Goal: Task Accomplishment & Management: Manage account settings

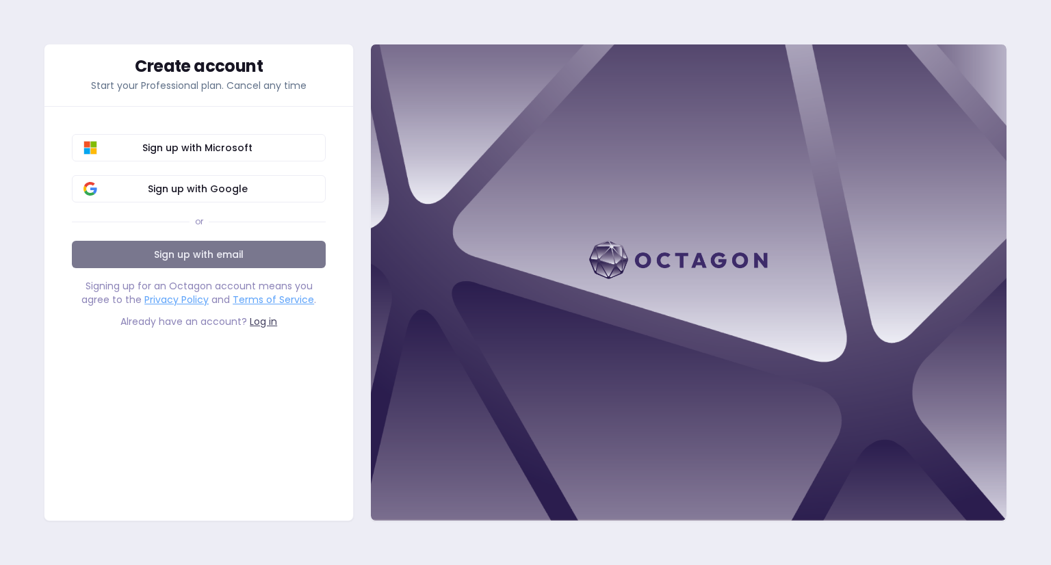
click at [225, 268] on link "Sign up with email" at bounding box center [199, 254] width 254 height 27
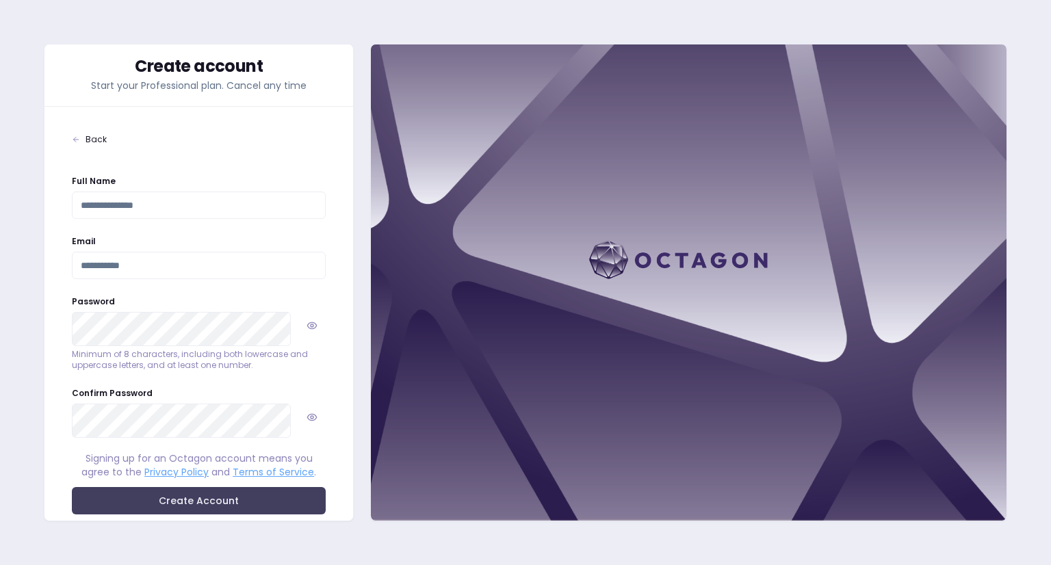
click at [169, 219] on input "Full Name" at bounding box center [199, 205] width 254 height 27
type input "**"
type input "*"
type input "**********"
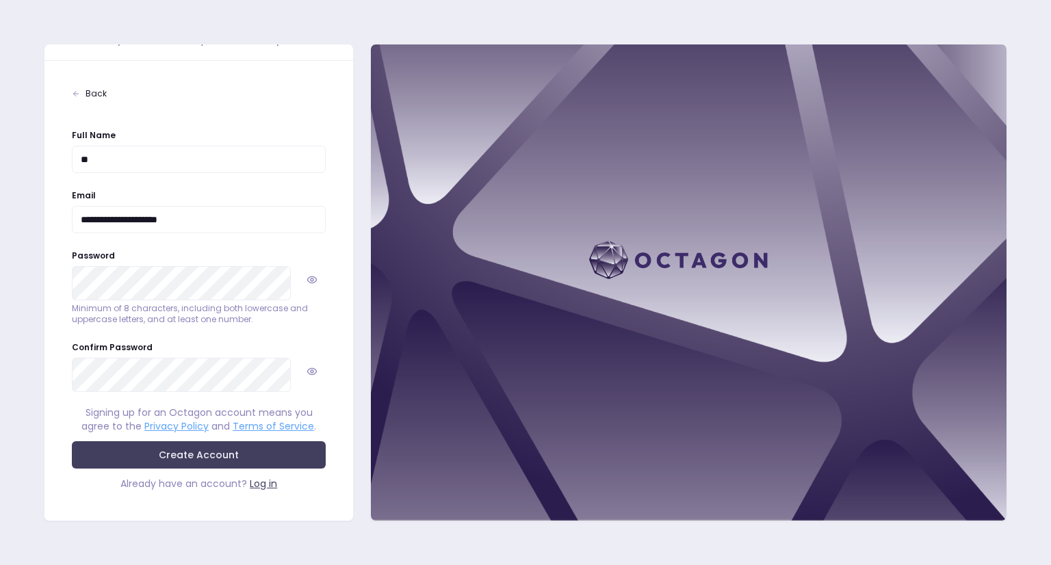
scroll to position [228, 0]
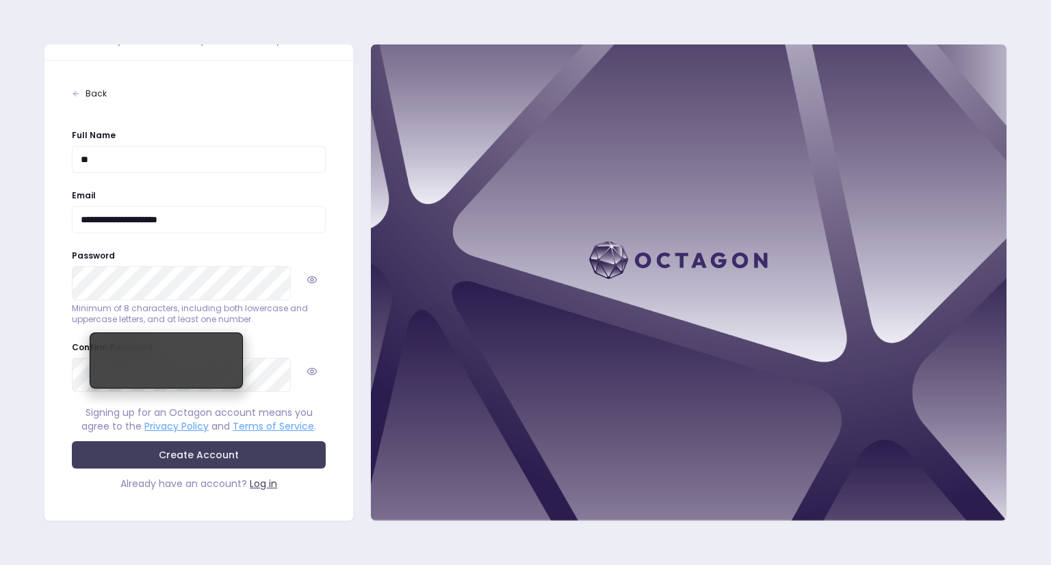
click at [142, 225] on form "**********" at bounding box center [199, 309] width 254 height 364
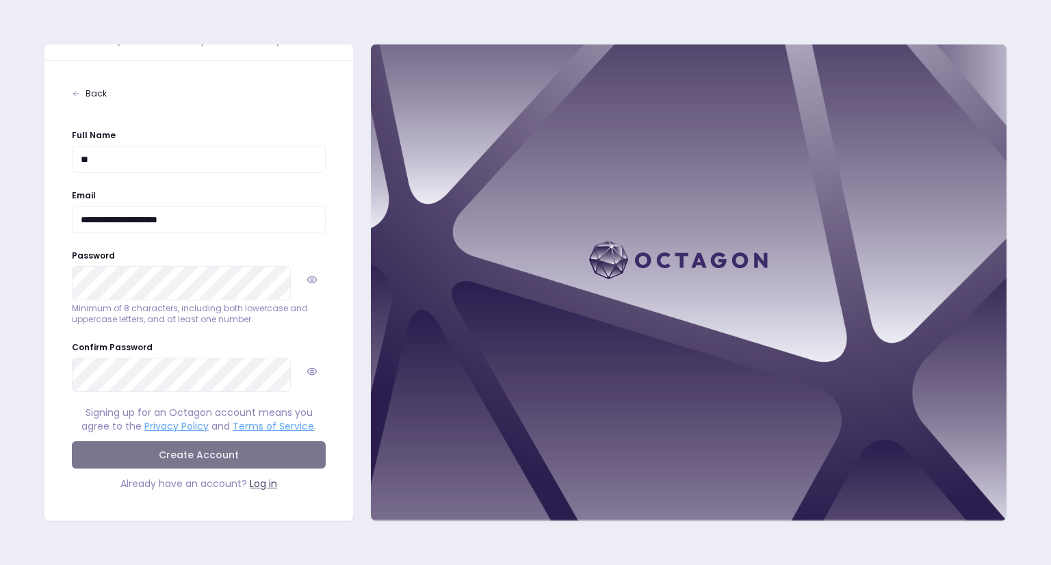
click at [168, 441] on button "Create Account" at bounding box center [199, 454] width 254 height 27
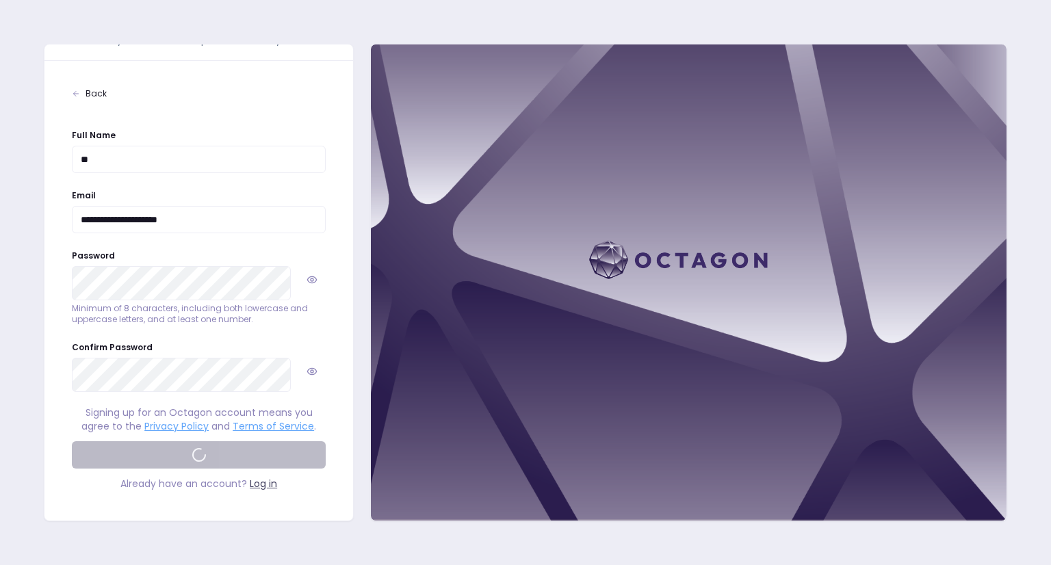
scroll to position [0, 0]
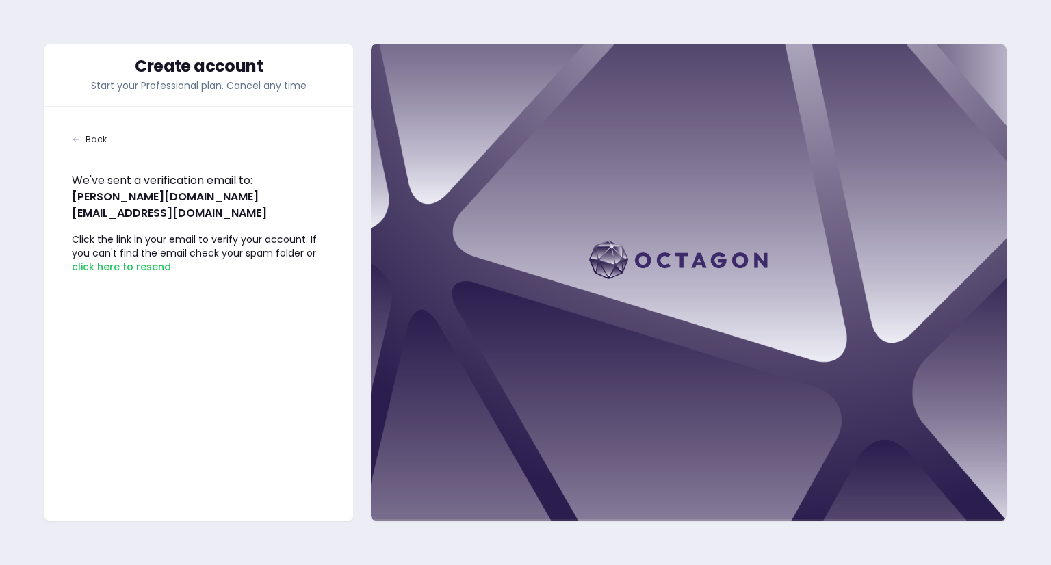
click at [107, 145] on span "Back" at bounding box center [95, 139] width 21 height 11
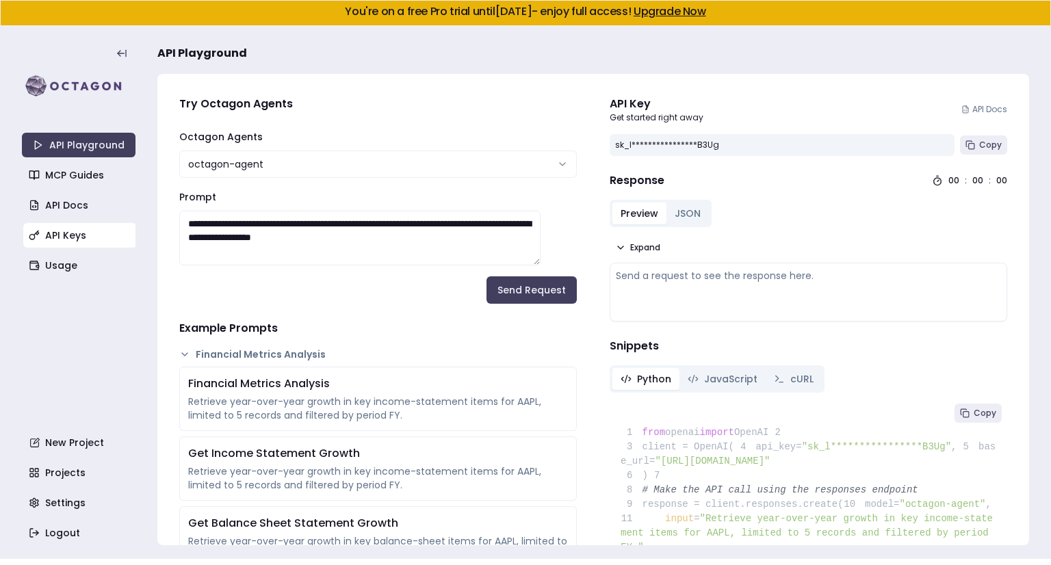
click at [84, 248] on link "API Keys" at bounding box center [80, 235] width 114 height 25
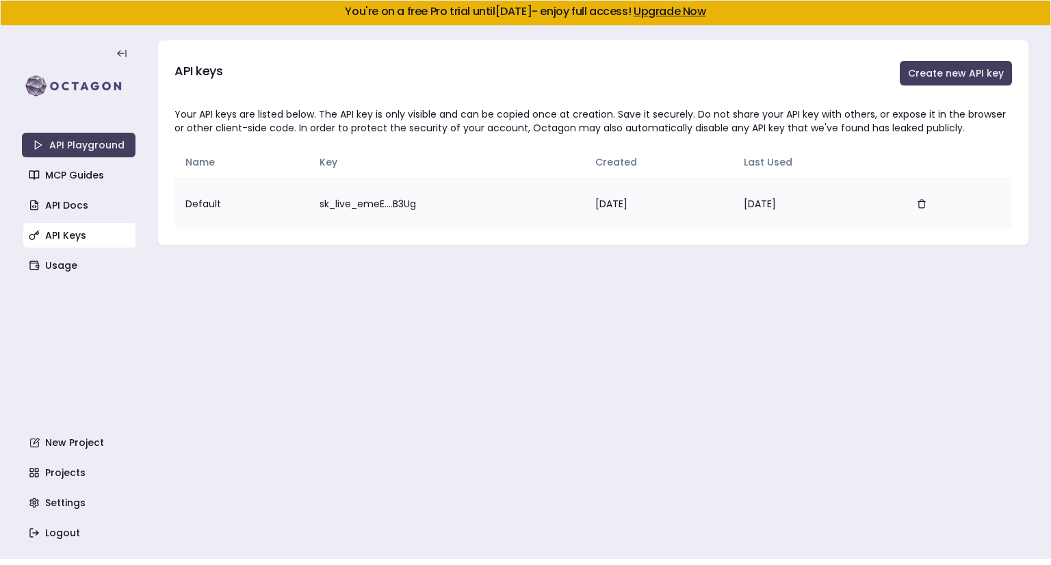
click at [381, 228] on td "sk_live_emeE....B3Ug" at bounding box center [446, 204] width 276 height 50
click at [344, 228] on td "sk_live_emeE....B3Ug" at bounding box center [446, 204] width 276 height 50
click at [345, 228] on td "sk_live_emeE....B3Ug" at bounding box center [446, 204] width 276 height 50
click at [926, 209] on icon "button" at bounding box center [922, 204] width 10 height 10
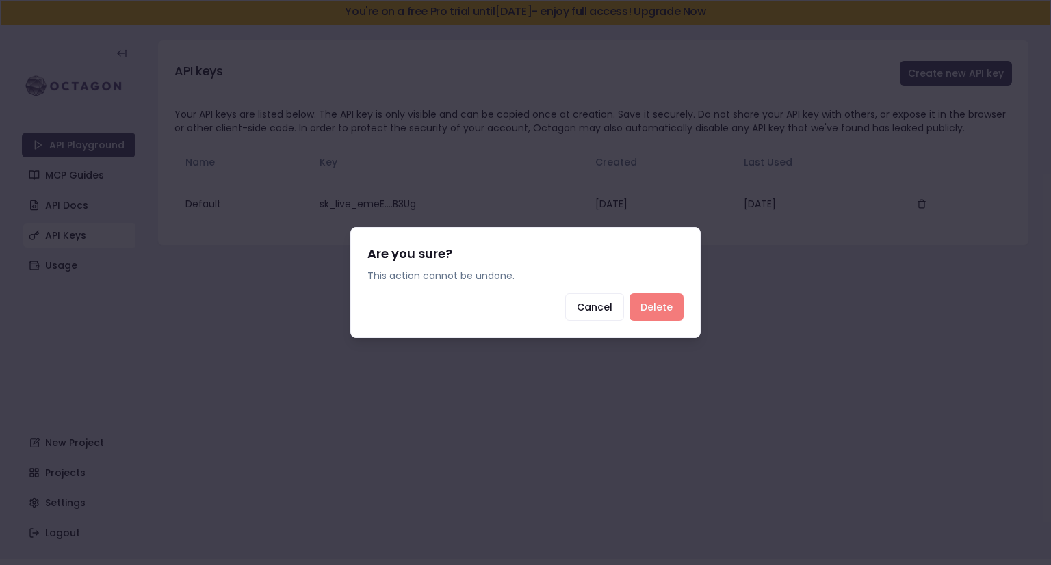
click at [683, 315] on button "Delete" at bounding box center [656, 306] width 54 height 27
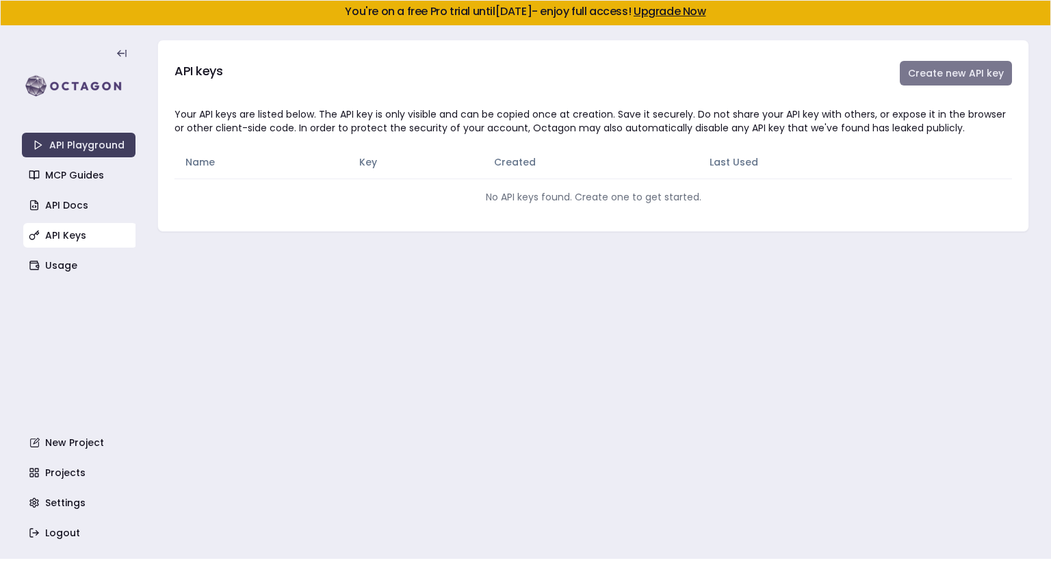
click at [917, 85] on button "Create new API key" at bounding box center [955, 73] width 112 height 25
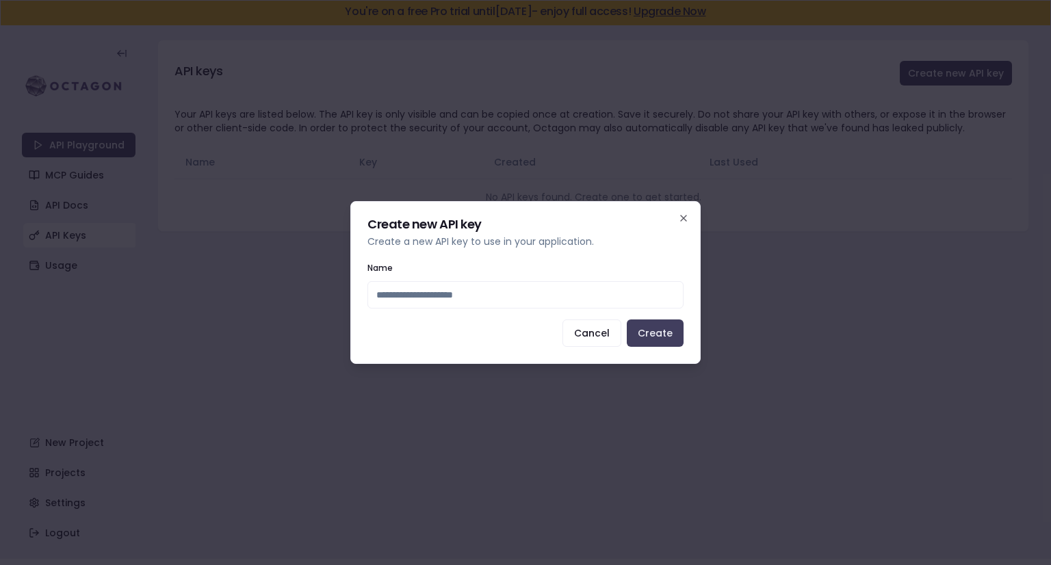
click at [460, 302] on input "Name" at bounding box center [525, 294] width 316 height 27
type input "**********"
click at [683, 347] on button "Create" at bounding box center [655, 332] width 57 height 27
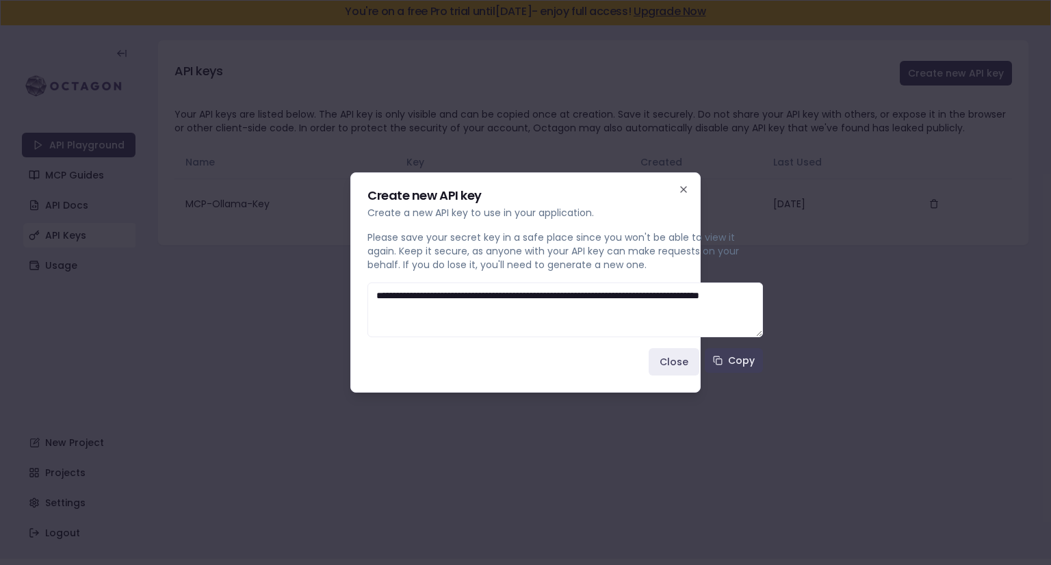
click at [705, 373] on button "Copy" at bounding box center [734, 360] width 58 height 25
click at [648, 376] on button "Close" at bounding box center [673, 361] width 51 height 27
